Goal: Information Seeking & Learning: Learn about a topic

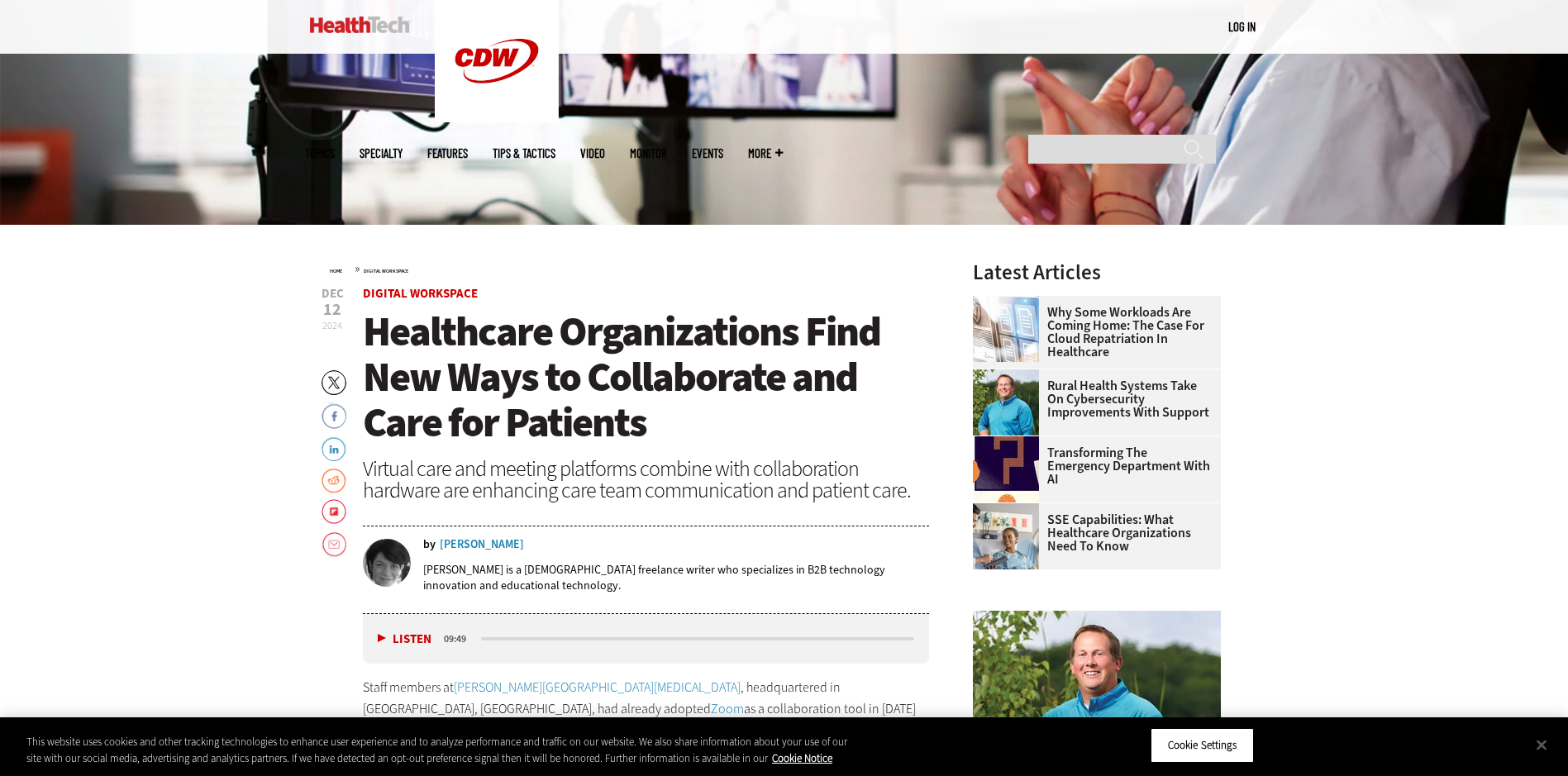
scroll to position [572, 0]
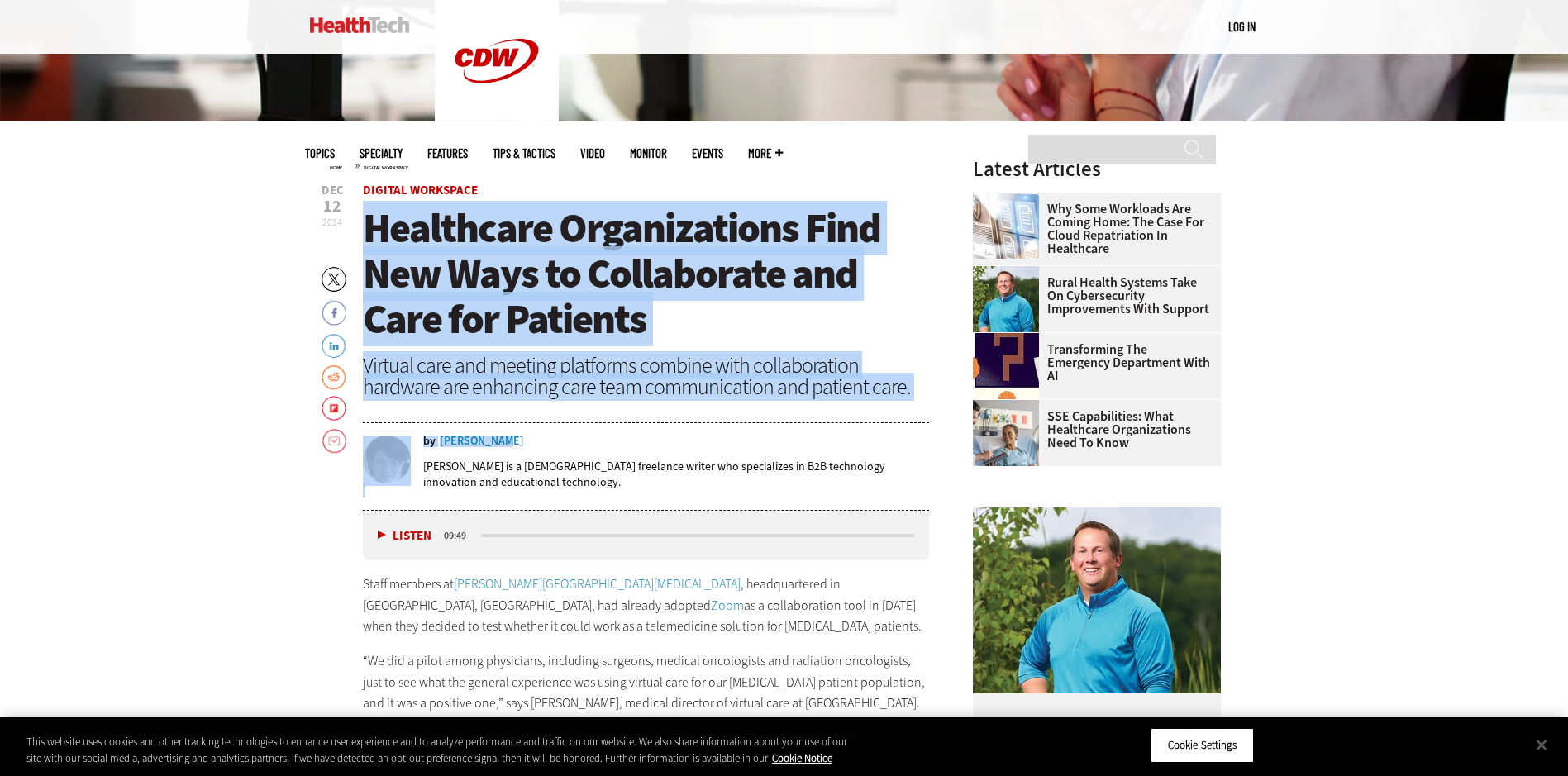
drag, startPoint x: 366, startPoint y: 221, endPoint x: 500, endPoint y: 439, distance: 255.9
click at [500, 439] on header "Dec 12 2024 Twitter Facebook LinkedIn Reddit Flipboard Email Digital Workspace …" at bounding box center [646, 348] width 566 height 327
drag, startPoint x: 500, startPoint y: 439, endPoint x: 487, endPoint y: 442, distance: 13.3
copy header "Healthcare Organizations Find New Ways to Collaborate and Care for Patients Vir…"
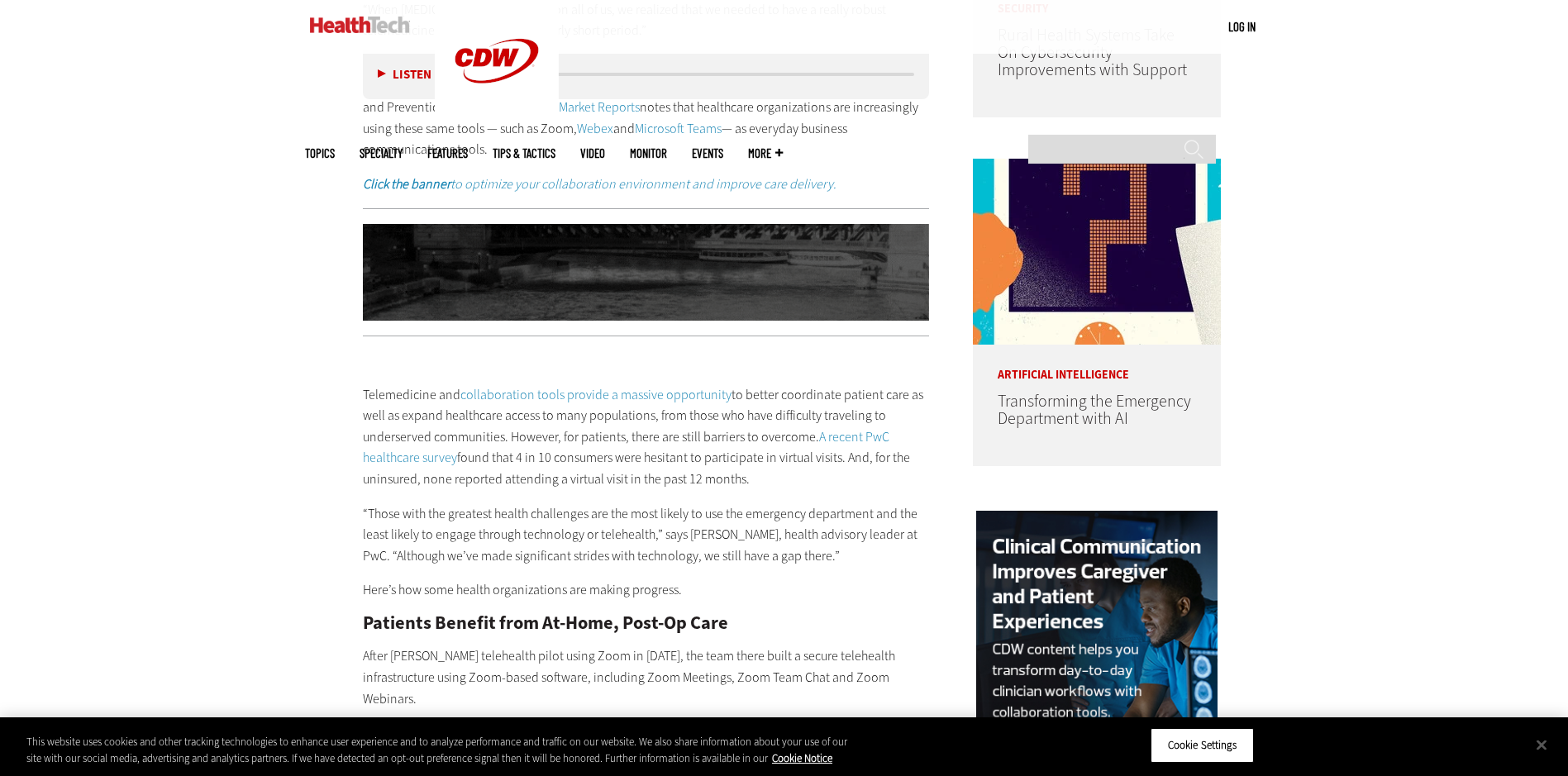
scroll to position [1328, 0]
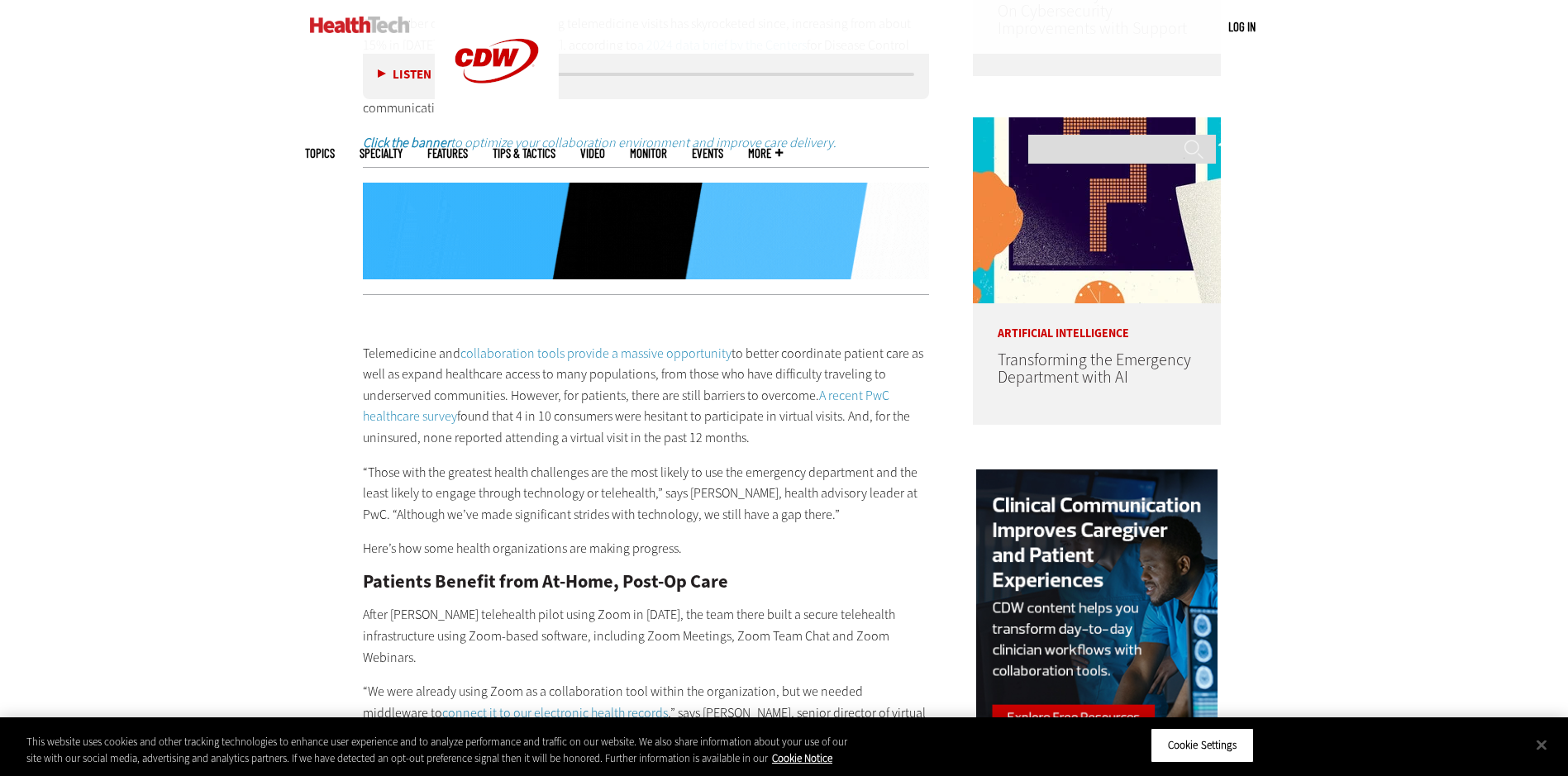
click at [837, 552] on p "Here’s how some health organizations are making progress." at bounding box center [646, 549] width 566 height 21
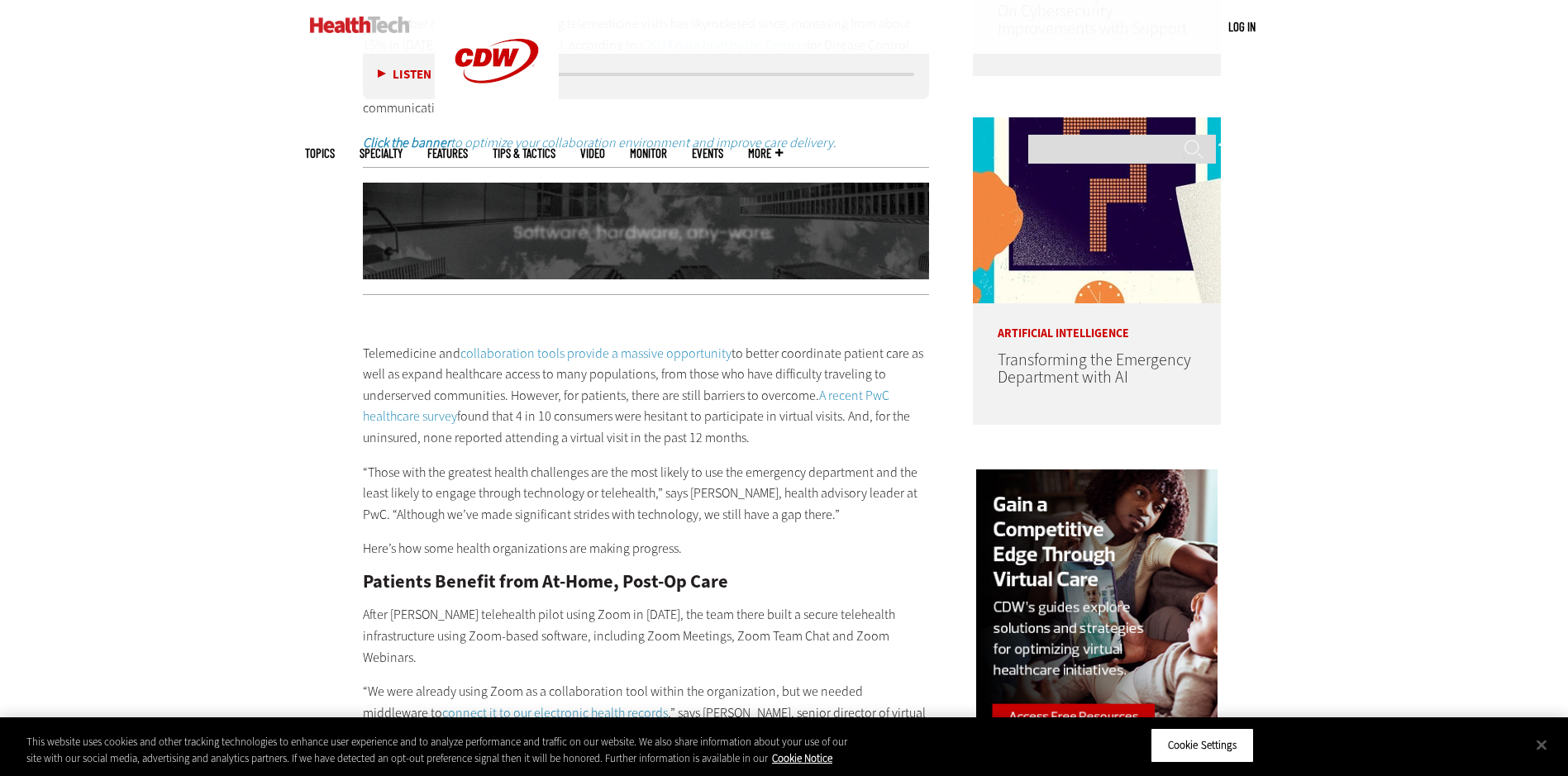
click at [853, 554] on p "Here’s how some health organizations are making progress." at bounding box center [646, 549] width 566 height 21
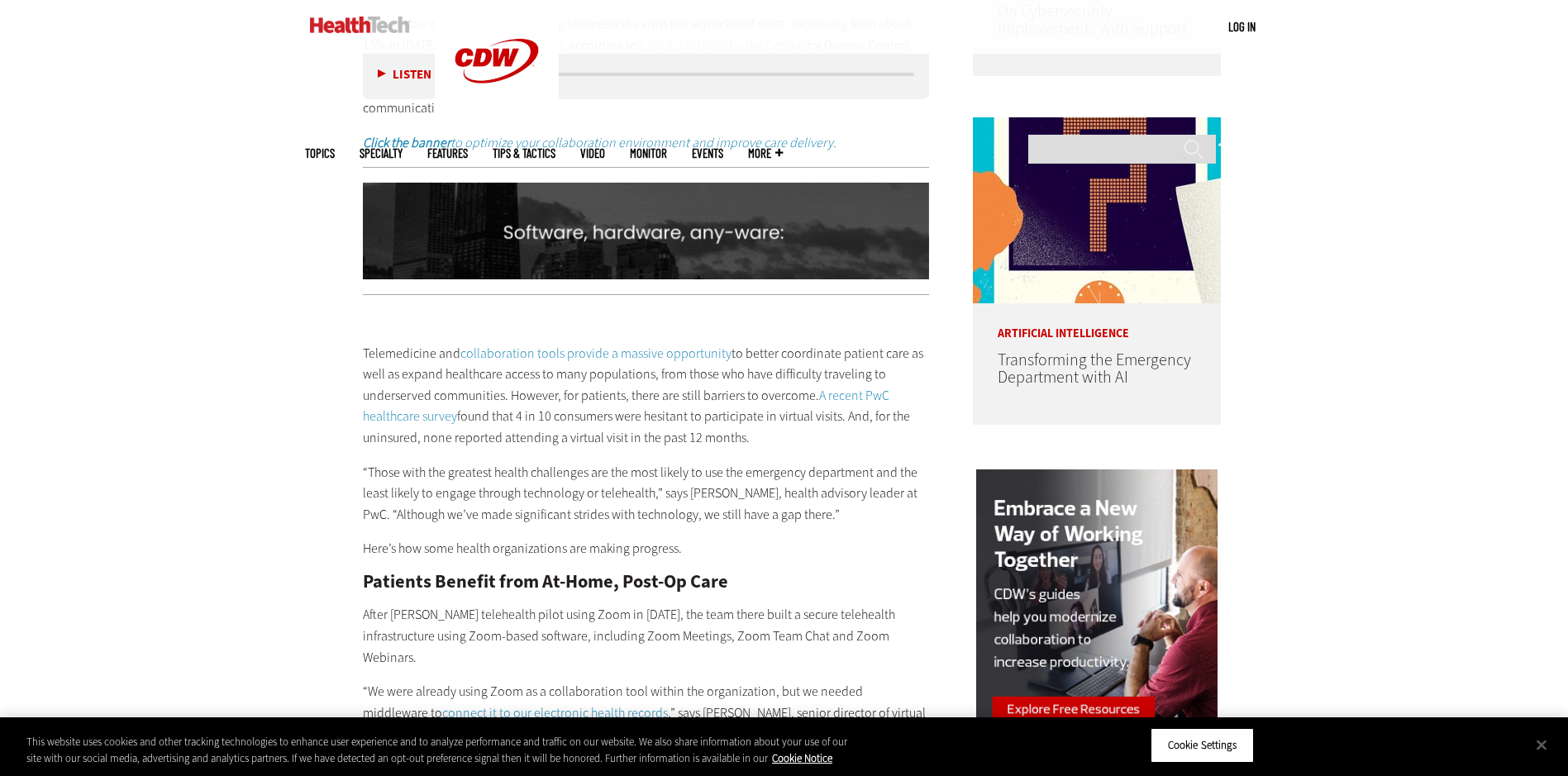
click at [812, 561] on div "Telemedicine and collaboration tools provide a massive opportunity to better co…" at bounding box center [646, 637] width 566 height 659
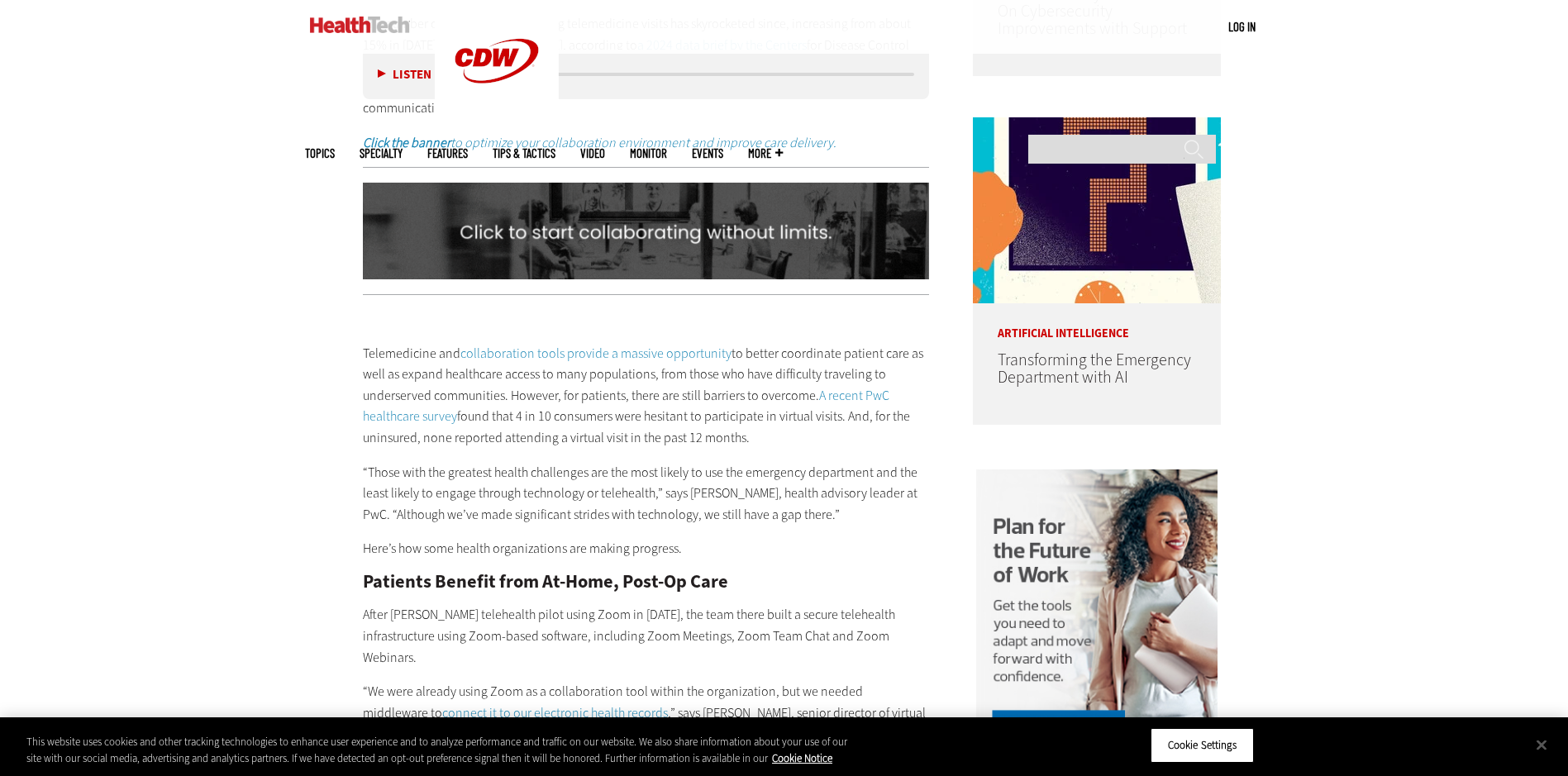
drag, startPoint x: 810, startPoint y: 546, endPoint x: 699, endPoint y: 507, distance: 117.7
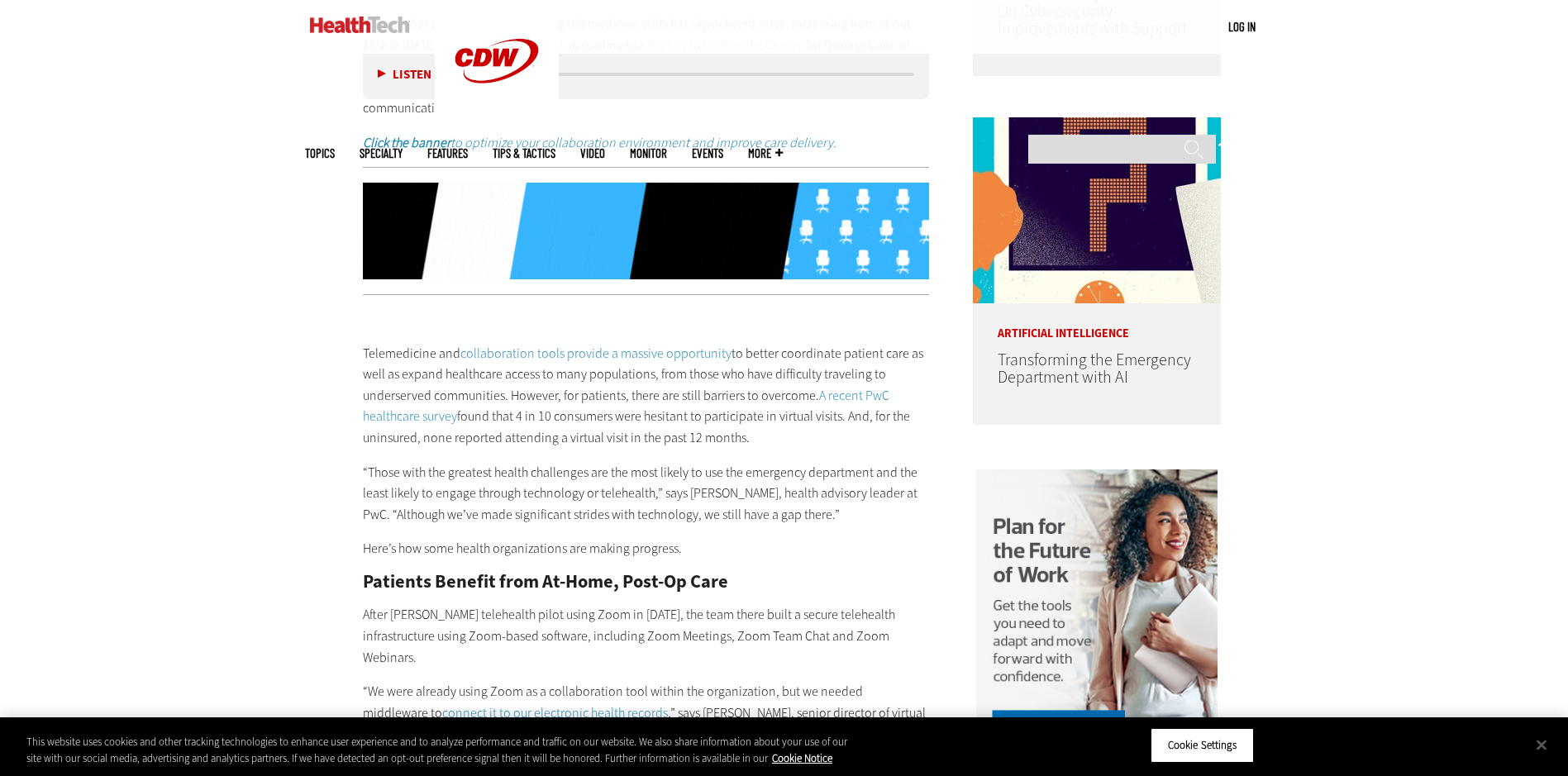
click at [727, 519] on div "Telemedicine and collaboration tools provide a massive opportunity to better co…" at bounding box center [646, 637] width 566 height 659
